Goal: Find specific page/section: Find specific page/section

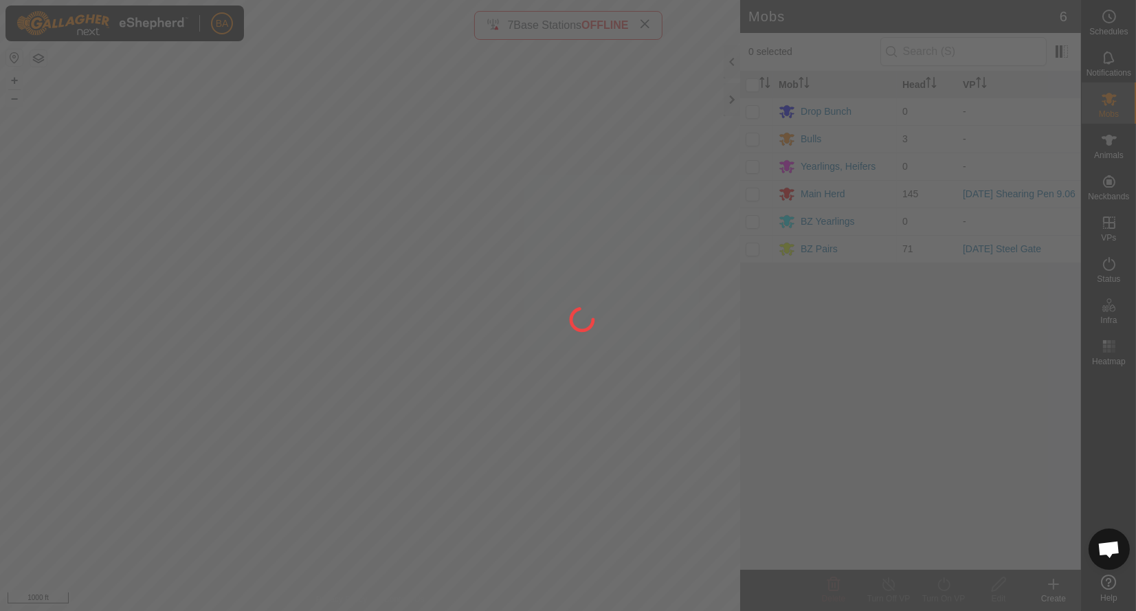
click at [820, 379] on div at bounding box center [568, 305] width 1136 height 611
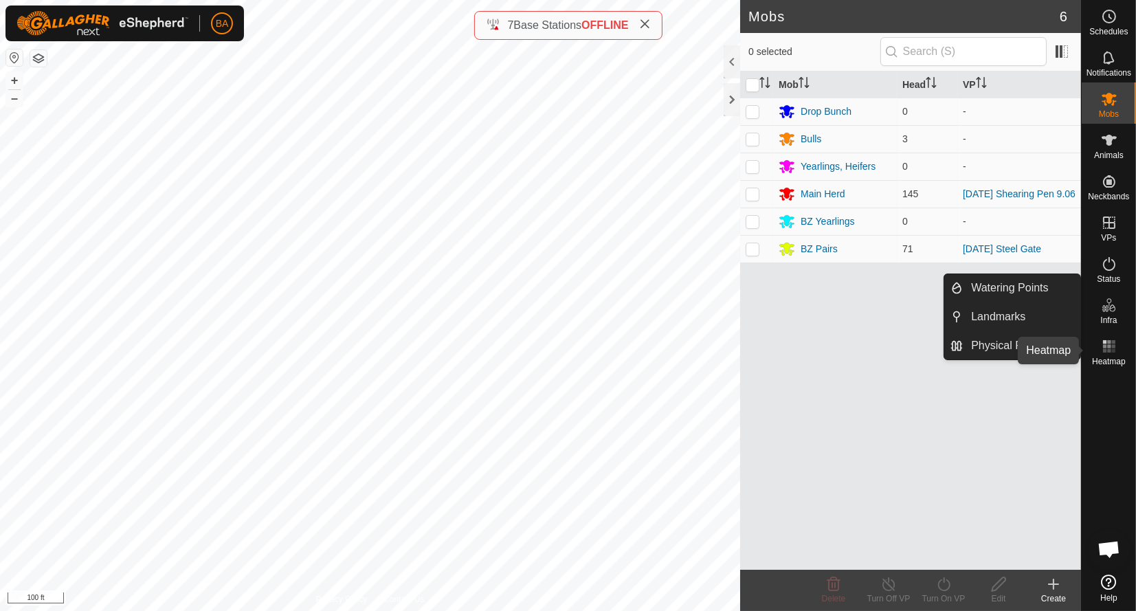
click at [1114, 345] on rect at bounding box center [1112, 345] width 3 height 3
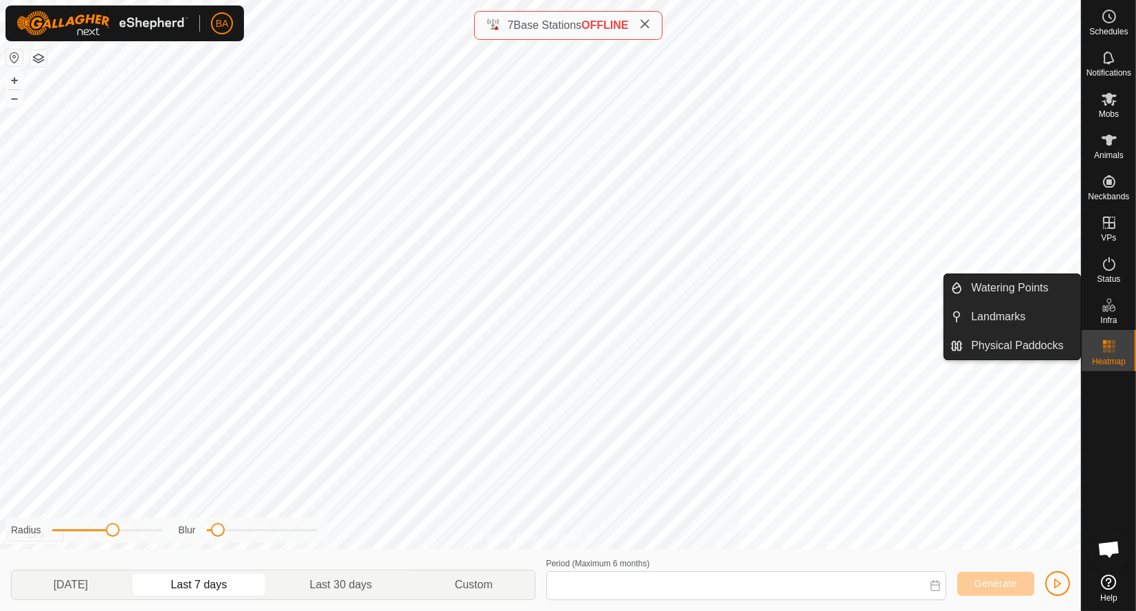
type input "[DATE] - [DATE]"
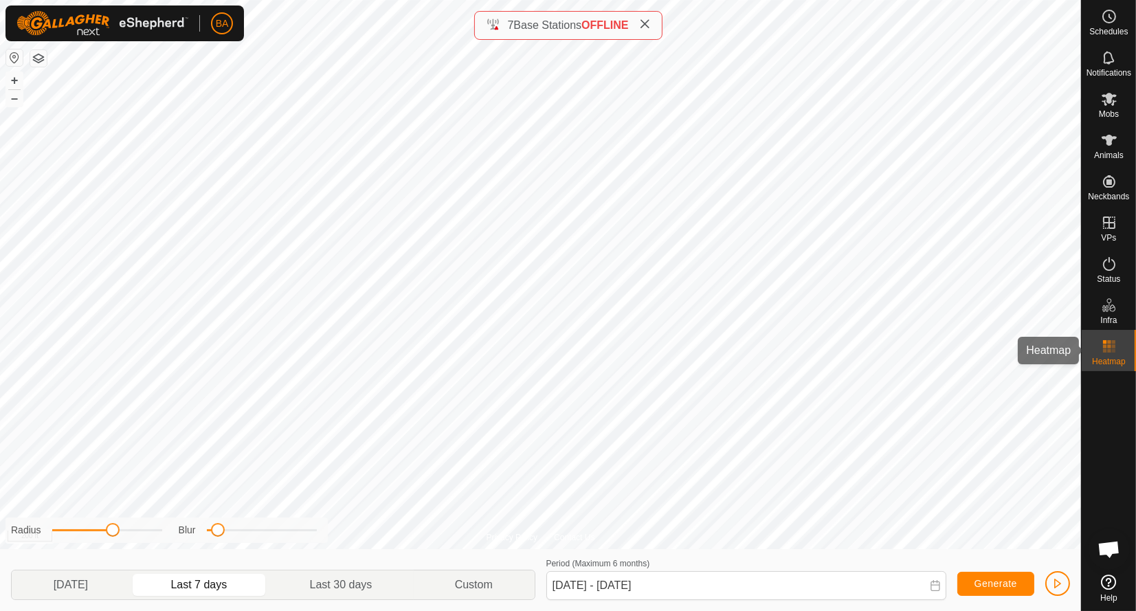
click at [1109, 343] on rect at bounding box center [1108, 341] width 3 height 3
click at [1106, 17] on icon at bounding box center [1109, 16] width 16 height 16
